Goal: Find specific fact

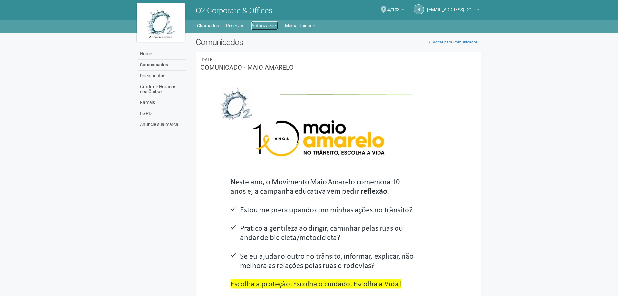
click at [268, 25] on link "Autorizações" at bounding box center [264, 25] width 26 height 9
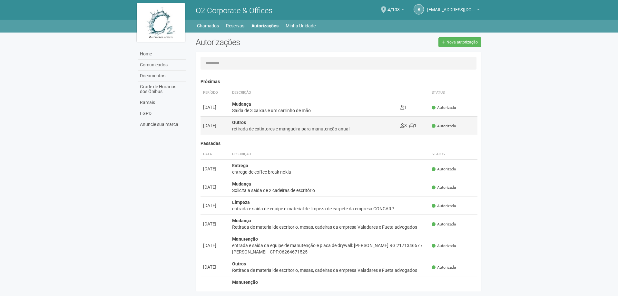
click at [301, 122] on div "Outros retirada de extintores e mangueira para manutenção anual" at bounding box center [313, 125] width 163 height 13
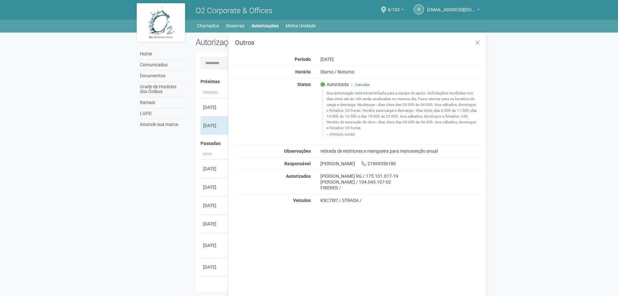
drag, startPoint x: 321, startPoint y: 176, endPoint x: 427, endPoint y: 173, distance: 105.8
click at [427, 173] on div "Bruno Vieira de Souza Rosa RG / 175.101.017-19" at bounding box center [400, 176] width 161 height 6
copy div "Bruno Vieira de Souza Rosa RG / 175.101.017-19"
click at [334, 187] on div "FIRERED /" at bounding box center [400, 188] width 161 height 6
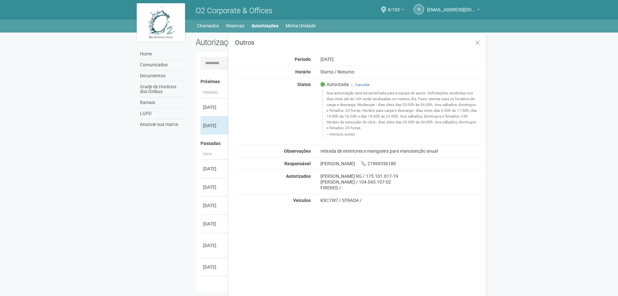
click at [334, 187] on div "FIRERED /" at bounding box center [400, 188] width 161 height 6
copy div "FIRERED"
